Goal: Find contact information: Find contact information

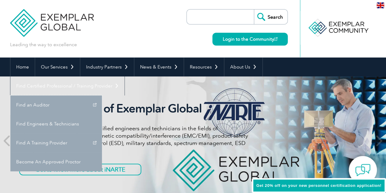
click at [102, 95] on link "Find an Auditor" at bounding box center [56, 104] width 92 height 19
click at [102, 133] on link "Find A Training Provider" at bounding box center [56, 142] width 92 height 19
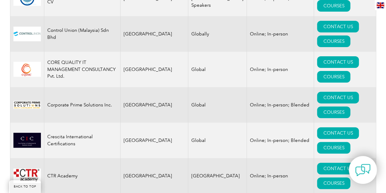
scroll to position [2364, 0]
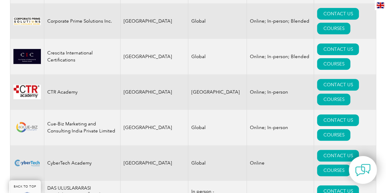
scroll to position [2448, 0]
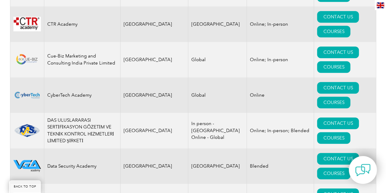
scroll to position [2515, 0]
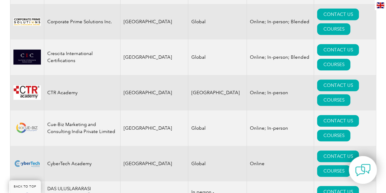
scroll to position [2445, 0]
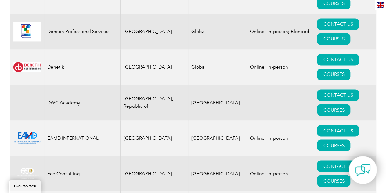
scroll to position [2792, 0]
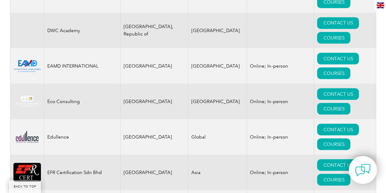
scroll to position [2868, 0]
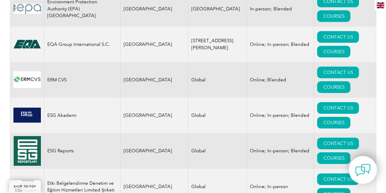
scroll to position [3253, 0]
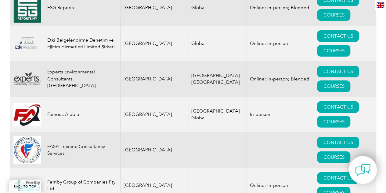
scroll to position [3382, 0]
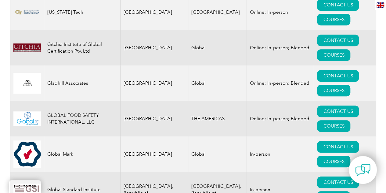
scroll to position [3697, 0]
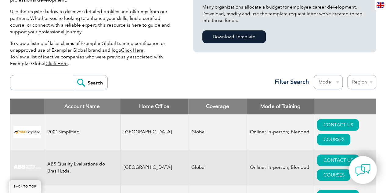
scroll to position [172, 0]
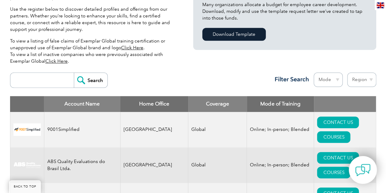
click at [371, 76] on select "Region [GEOGRAPHIC_DATA] [GEOGRAPHIC_DATA] [GEOGRAPHIC_DATA] [GEOGRAPHIC_DATA] …" at bounding box center [361, 79] width 29 height 14
select select "[GEOGRAPHIC_DATA]"
click at [347, 72] on select "Region [GEOGRAPHIC_DATA] [GEOGRAPHIC_DATA] [GEOGRAPHIC_DATA] [GEOGRAPHIC_DATA] …" at bounding box center [361, 79] width 29 height 14
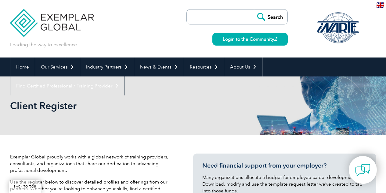
select select "Australia"
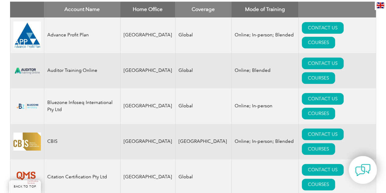
scroll to position [269, 0]
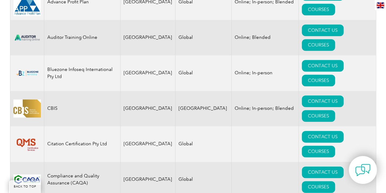
scroll to position [302, 0]
